Goal: Information Seeking & Learning: Check status

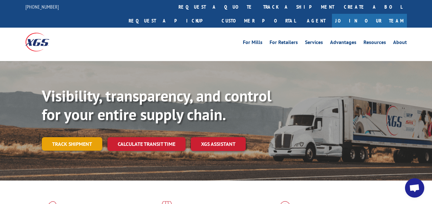
click at [73, 137] on link "Track shipment" at bounding box center [72, 144] width 60 height 14
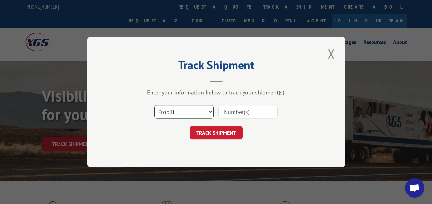
click at [209, 111] on select "Select category... Probill BOL PO" at bounding box center [183, 112] width 59 height 14
select select "po"
click at [154, 105] on select "Select category... Probill BOL PO" at bounding box center [183, 112] width 59 height 14
click at [230, 112] on input at bounding box center [247, 112] width 59 height 14
type input "4985"
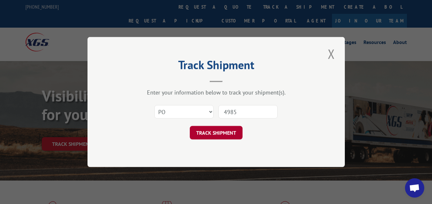
click at [212, 131] on button "TRACK SHIPMENT" at bounding box center [216, 133] width 53 height 14
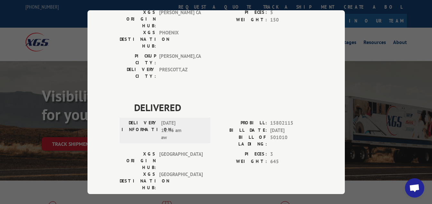
scroll to position [1511, 0]
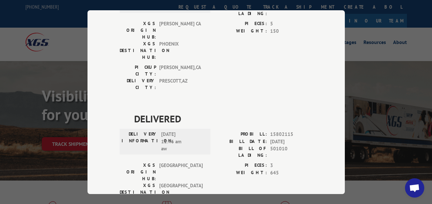
click at [367, 36] on div "Track Shipment DELIVERED DELIVERY INFORMATION: PROBILL: 10695539 BILL DATE: [DA…" at bounding box center [216, 102] width 432 height 204
click at [20, 175] on div "Track Shipment DELIVERED DELIVERY INFORMATION: PROBILL: 10695539 BILL DATE: [DA…" at bounding box center [216, 102] width 432 height 204
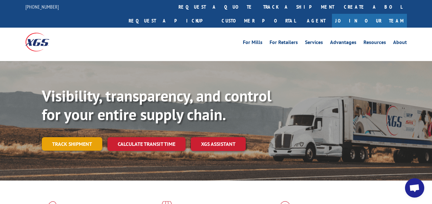
click at [83, 137] on link "Track shipment" at bounding box center [72, 144] width 60 height 14
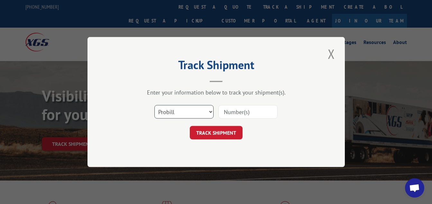
click at [211, 112] on select "Select category... Probill BOL PO" at bounding box center [183, 112] width 59 height 14
select select "po"
click at [154, 105] on select "Select category... Probill BOL PO" at bounding box center [183, 112] width 59 height 14
click at [228, 113] on input at bounding box center [247, 112] width 59 height 14
type input "4985"
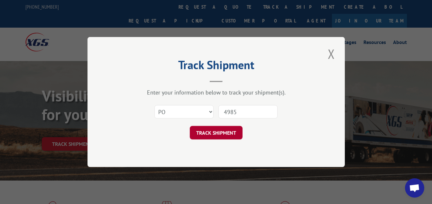
click at [231, 131] on button "TRACK SHIPMENT" at bounding box center [216, 133] width 53 height 14
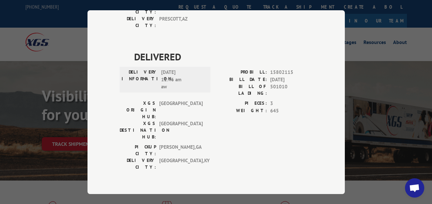
scroll to position [1578, 0]
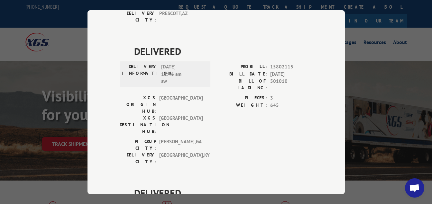
click at [78, 166] on div "Track Shipment DELIVERED DELIVERY INFORMATION: PROBILL: 10695539 BILL DATE: [DA…" at bounding box center [216, 102] width 432 height 204
click at [75, 169] on div "Track Shipment DELIVERED DELIVERY INFORMATION: PROBILL: 10695539 BILL DATE: [DA…" at bounding box center [216, 102] width 432 height 204
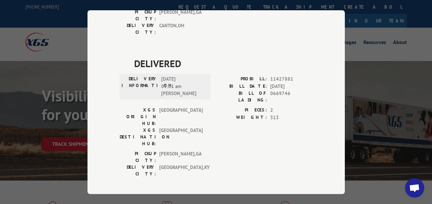
scroll to position [0, 0]
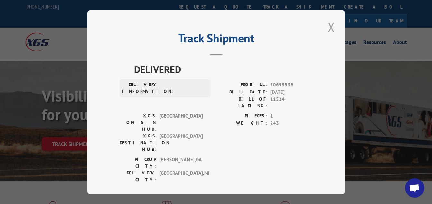
click at [328, 24] on button "Close modal" at bounding box center [331, 27] width 11 height 18
